Goal: Information Seeking & Learning: Find specific fact

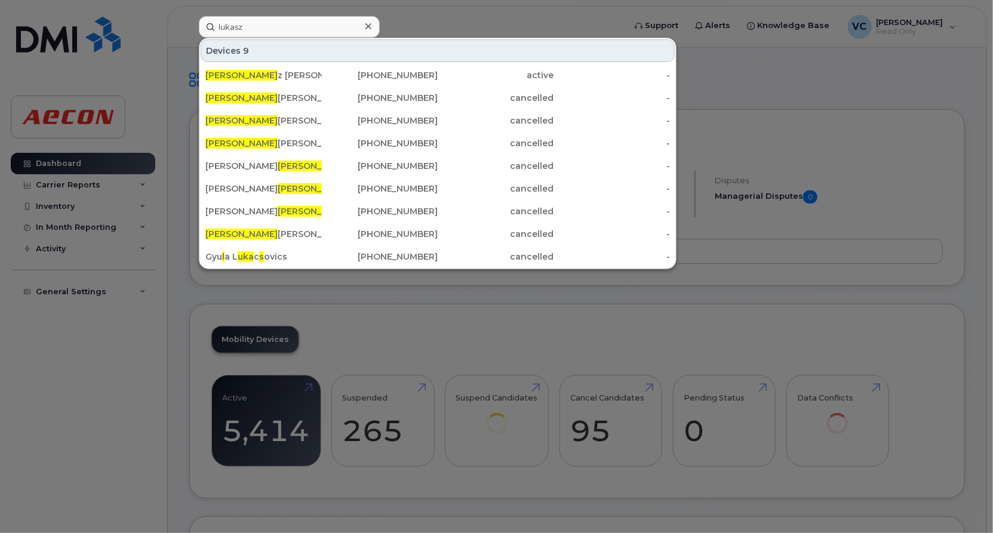
type input "lukasz"
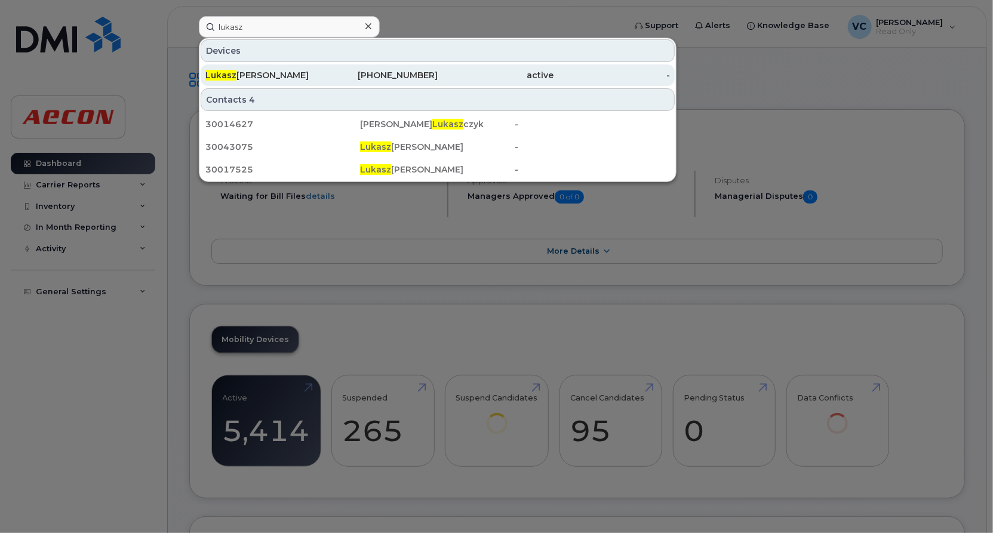
click at [324, 76] on div "[PHONE_NUMBER]" at bounding box center [380, 75] width 116 height 12
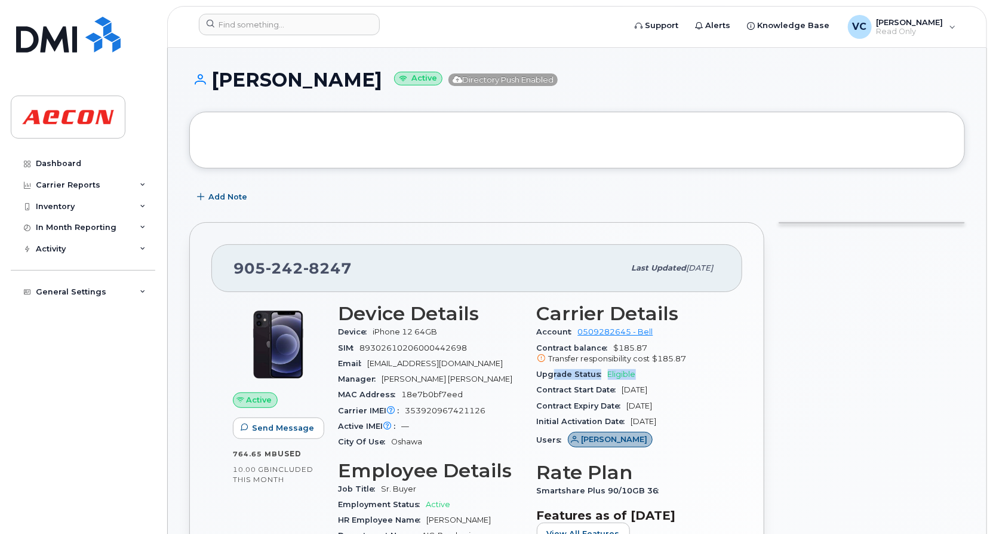
drag, startPoint x: 550, startPoint y: 374, endPoint x: 657, endPoint y: 376, distance: 106.9
click at [657, 376] on div "Upgrade Status Eligible" at bounding box center [629, 375] width 184 height 16
drag, startPoint x: 657, startPoint y: 376, endPoint x: 562, endPoint y: 346, distance: 99.7
click at [558, 346] on span "Contract balance" at bounding box center [575, 347] width 77 height 9
drag, startPoint x: 572, startPoint y: 346, endPoint x: 710, endPoint y: 346, distance: 137.9
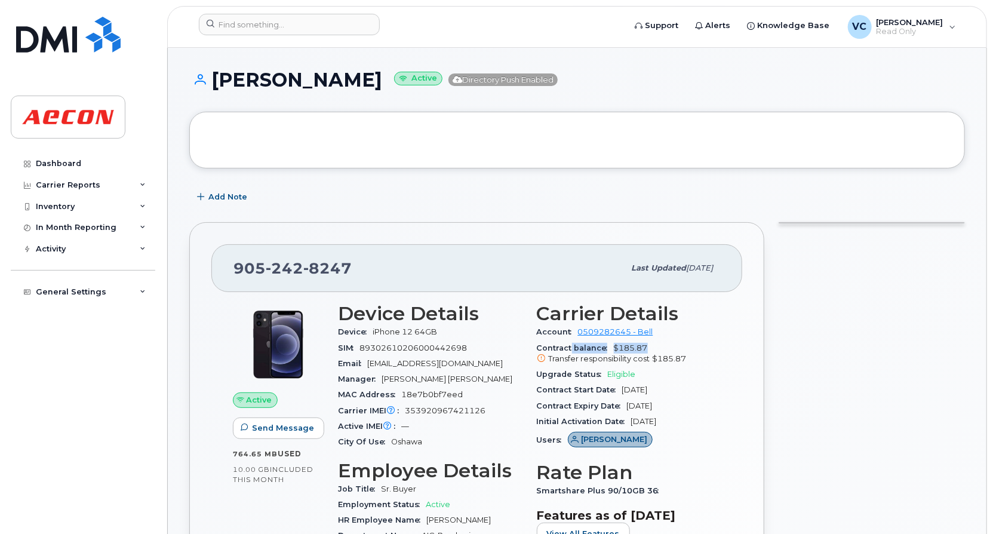
click at [710, 346] on div "Contract balance $185.87 Transfer responsibility cost $185.87" at bounding box center [629, 353] width 184 height 27
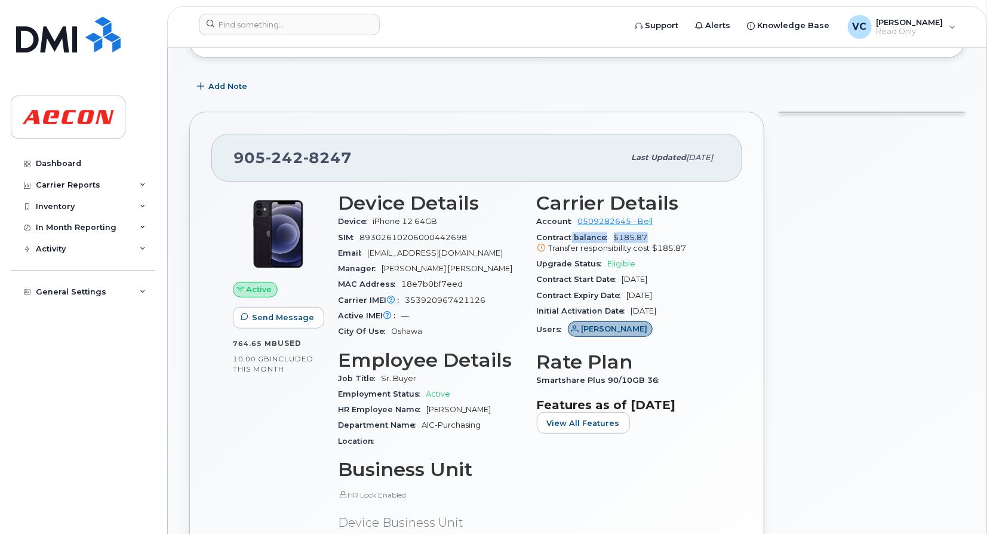
scroll to position [119, 0]
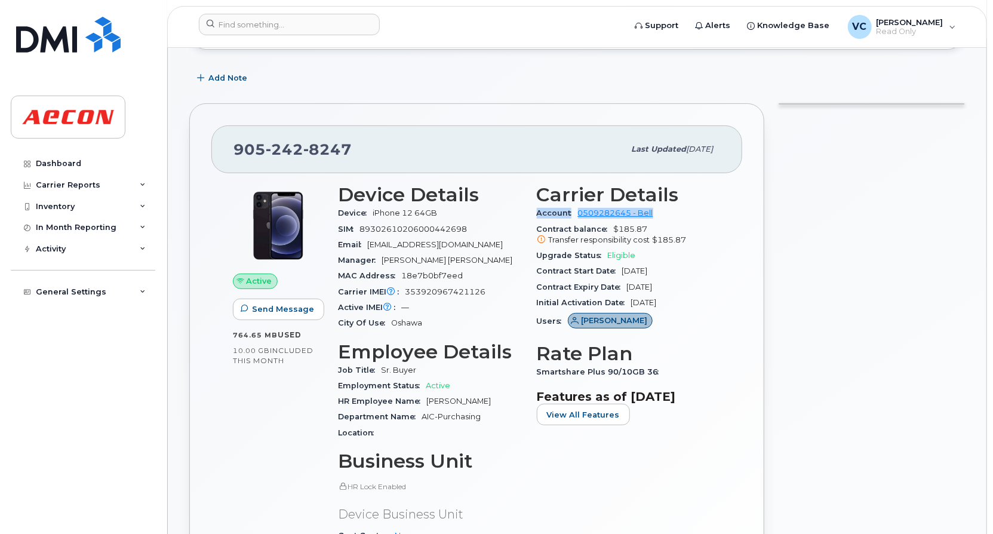
drag, startPoint x: 673, startPoint y: 212, endPoint x: 538, endPoint y: 212, distance: 134.9
click at [538, 212] on div "Account 0509282645 - Bell" at bounding box center [629, 213] width 184 height 16
copy div "Account 0509282645 - Bell"
drag, startPoint x: 232, startPoint y: 149, endPoint x: 369, endPoint y: 158, distance: 137.6
click at [369, 158] on div "905 242 8247 Last updated Aug 07, 2025" at bounding box center [476, 149] width 531 height 48
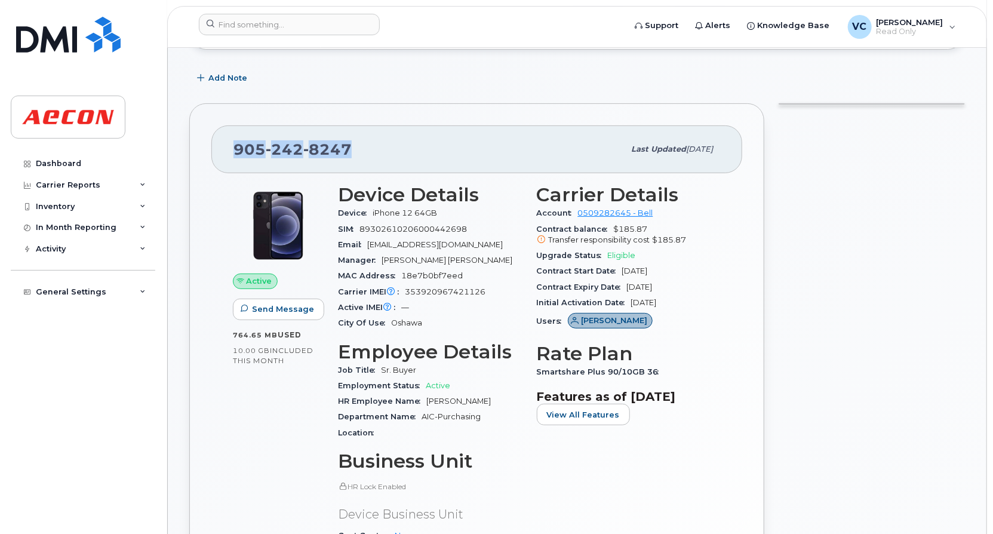
copy span "905 242 8247"
click at [389, 212] on span "iPhone 12 64GB" at bounding box center [405, 212] width 64 height 9
drag, startPoint x: 372, startPoint y: 210, endPoint x: 427, endPoint y: 232, distance: 59.4
click at [427, 232] on section "Device Details Device iPhone 12 64GB SIM 89302610206000442698 Email LMATYSEK@AE…" at bounding box center [430, 257] width 184 height 147
drag, startPoint x: 427, startPoint y: 232, endPoint x: 447, endPoint y: 247, distance: 25.2
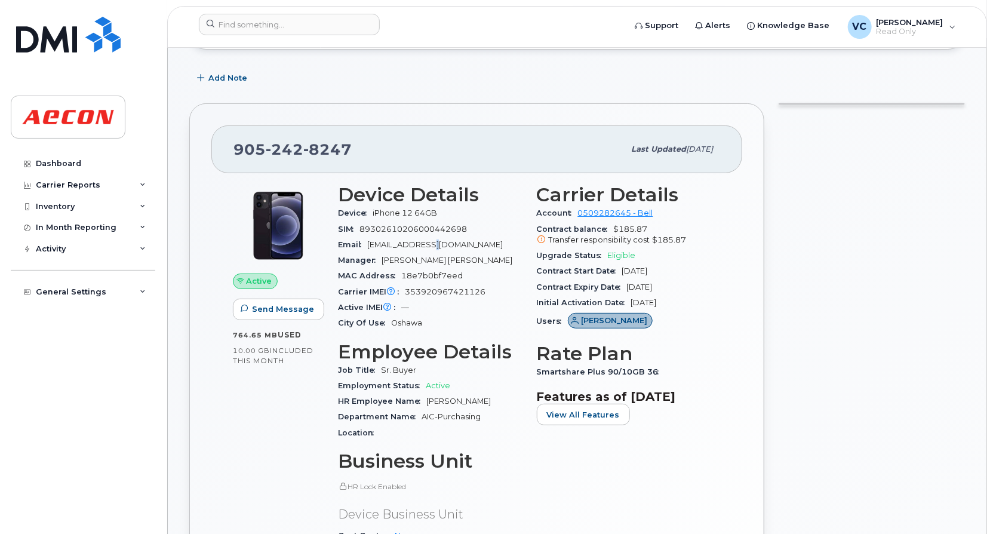
click at [447, 247] on span "LMATYSEK@AECON.COM" at bounding box center [435, 244] width 136 height 9
drag, startPoint x: 386, startPoint y: 240, endPoint x: 465, endPoint y: 246, distance: 79.0
click at [465, 246] on span "LMATYSEK@AECON.COM" at bounding box center [435, 244] width 136 height 9
drag, startPoint x: 340, startPoint y: 258, endPoint x: 457, endPoint y: 263, distance: 117.1
click at [457, 263] on div "Manager Saroosh Munir Syed" at bounding box center [430, 261] width 184 height 16
